Goal: Task Accomplishment & Management: Manage account settings

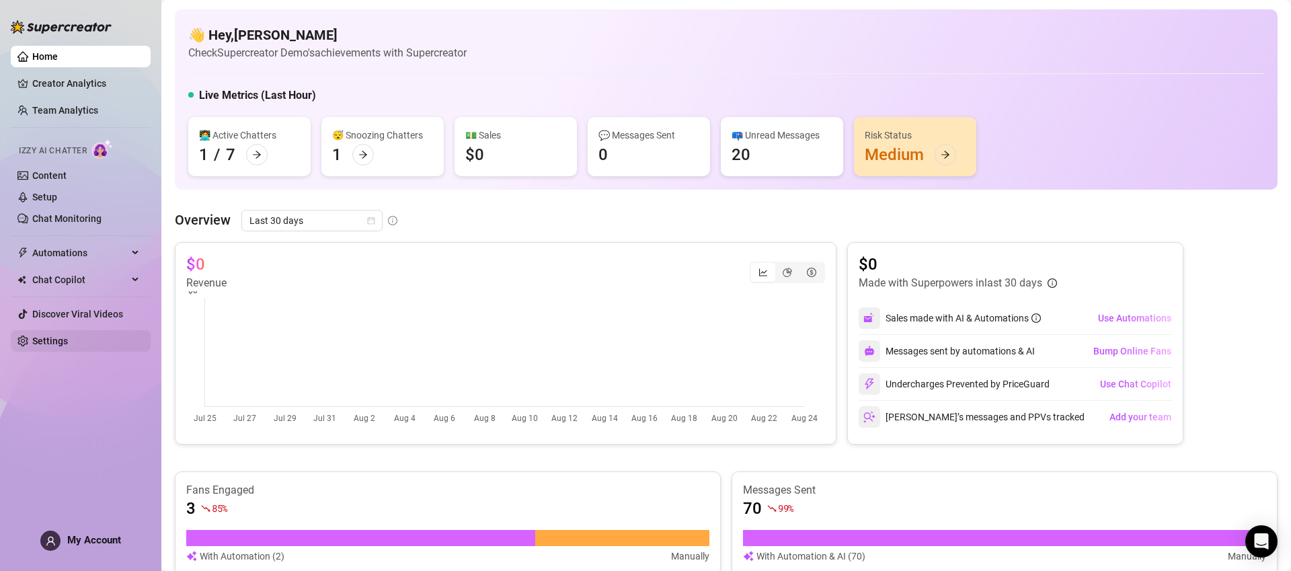
click at [60, 344] on link "Settings" at bounding box center [50, 341] width 36 height 11
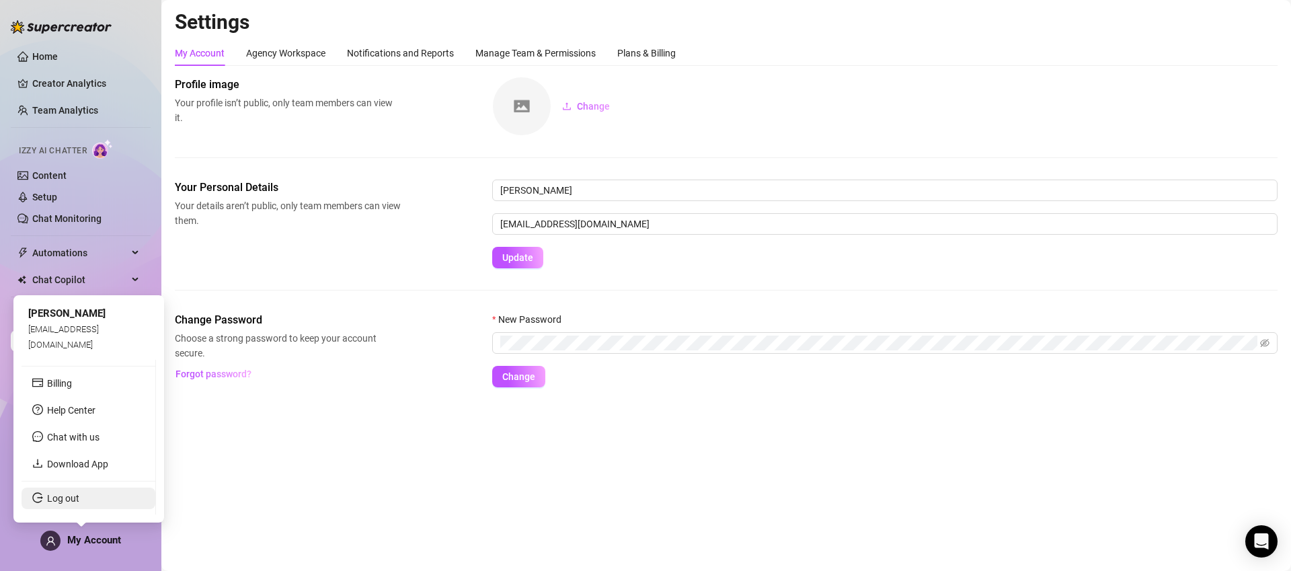
click at [79, 496] on link "Log out" at bounding box center [63, 498] width 32 height 11
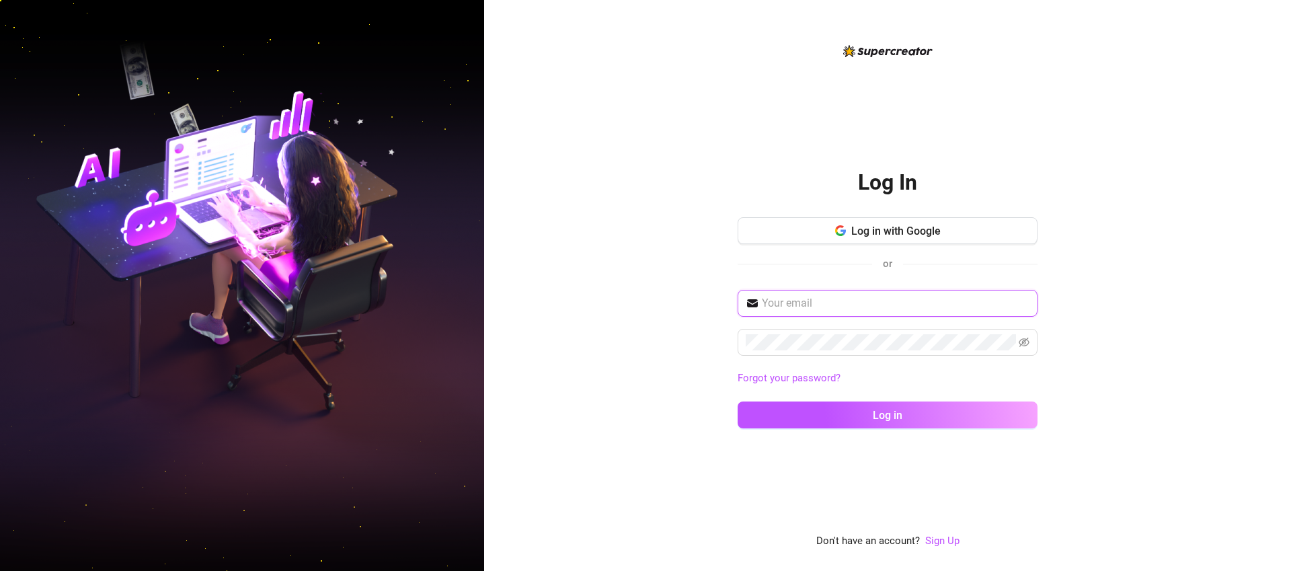
type input "[EMAIL_ADDRESS][DOMAIN_NAME]"
click at [932, 235] on span "Log in with Google" at bounding box center [895, 231] width 89 height 13
